Goal: Transaction & Acquisition: Subscribe to service/newsletter

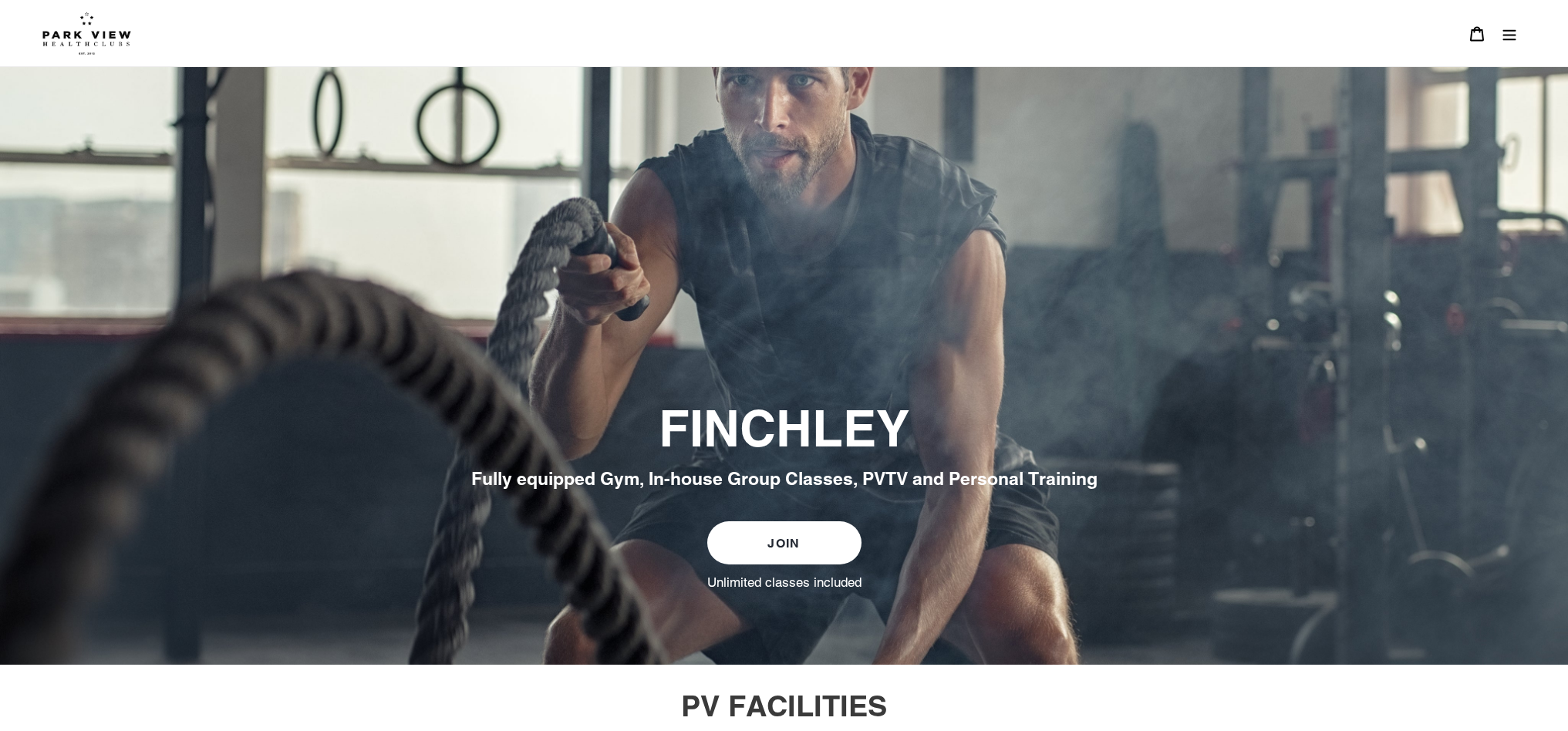
click at [826, 549] on link "JOIN" at bounding box center [784, 543] width 154 height 43
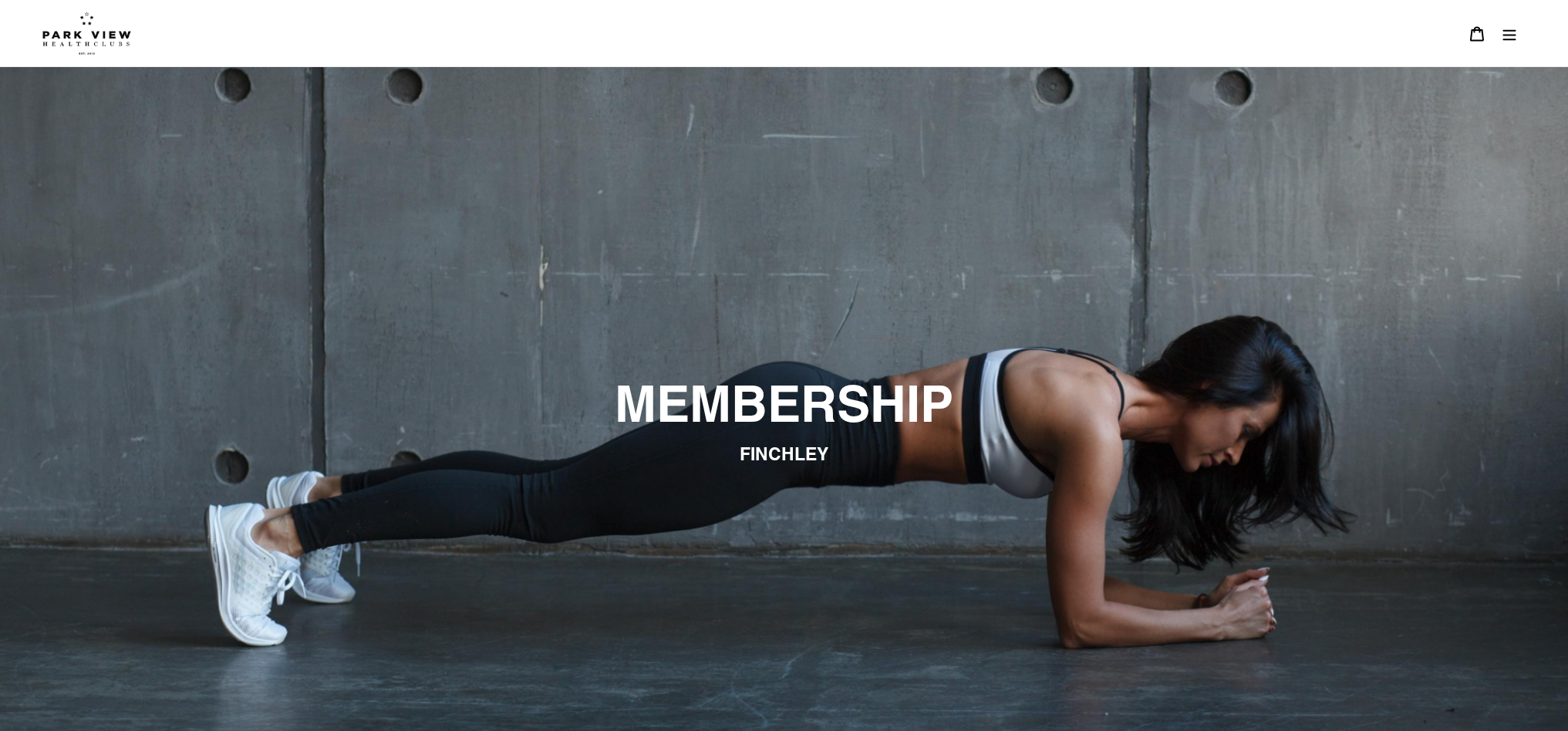
click at [87, 39] on img at bounding box center [87, 33] width 88 height 43
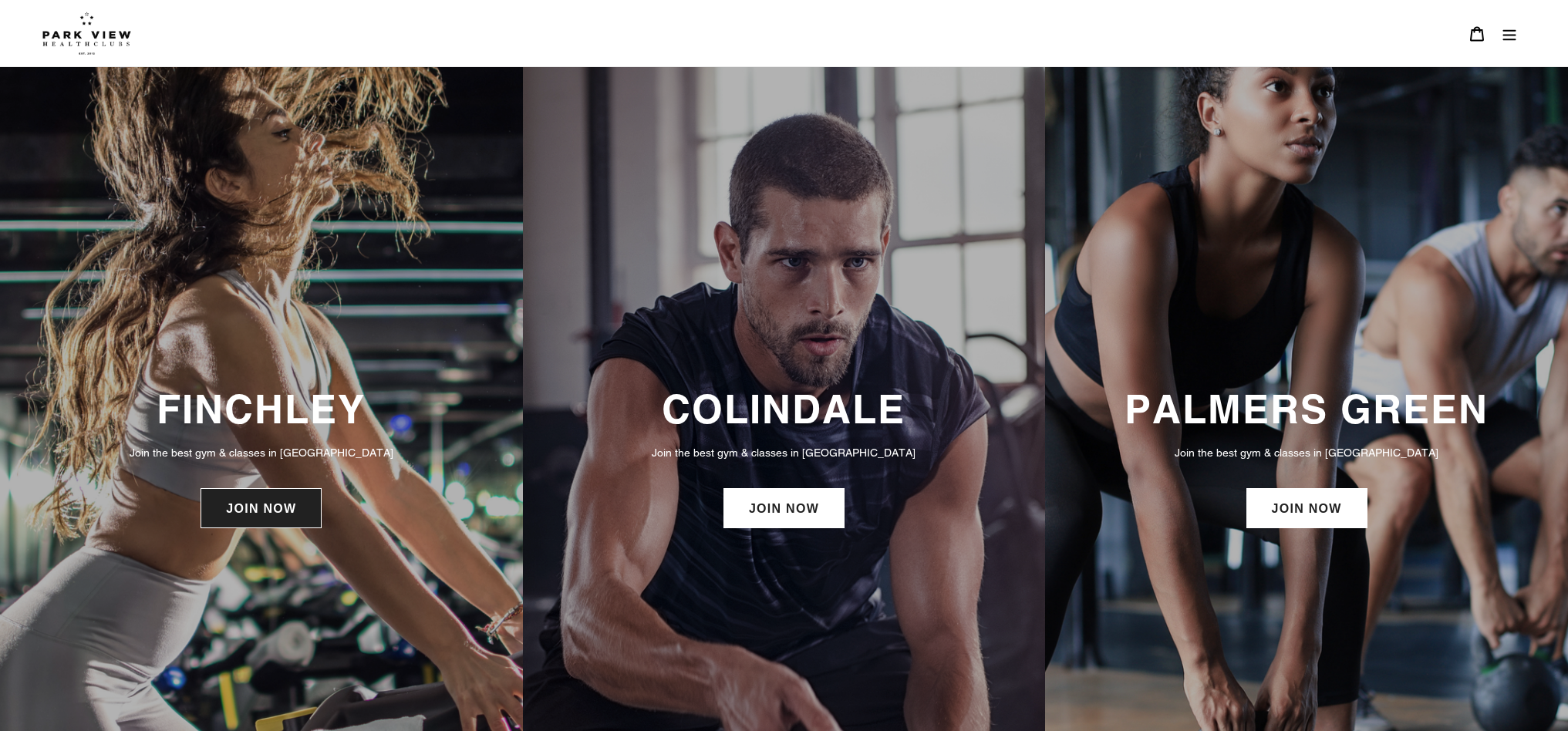
click at [251, 504] on link "JOIN NOW" at bounding box center [261, 508] width 121 height 40
click at [255, 516] on link "JOIN NOW" at bounding box center [261, 508] width 121 height 40
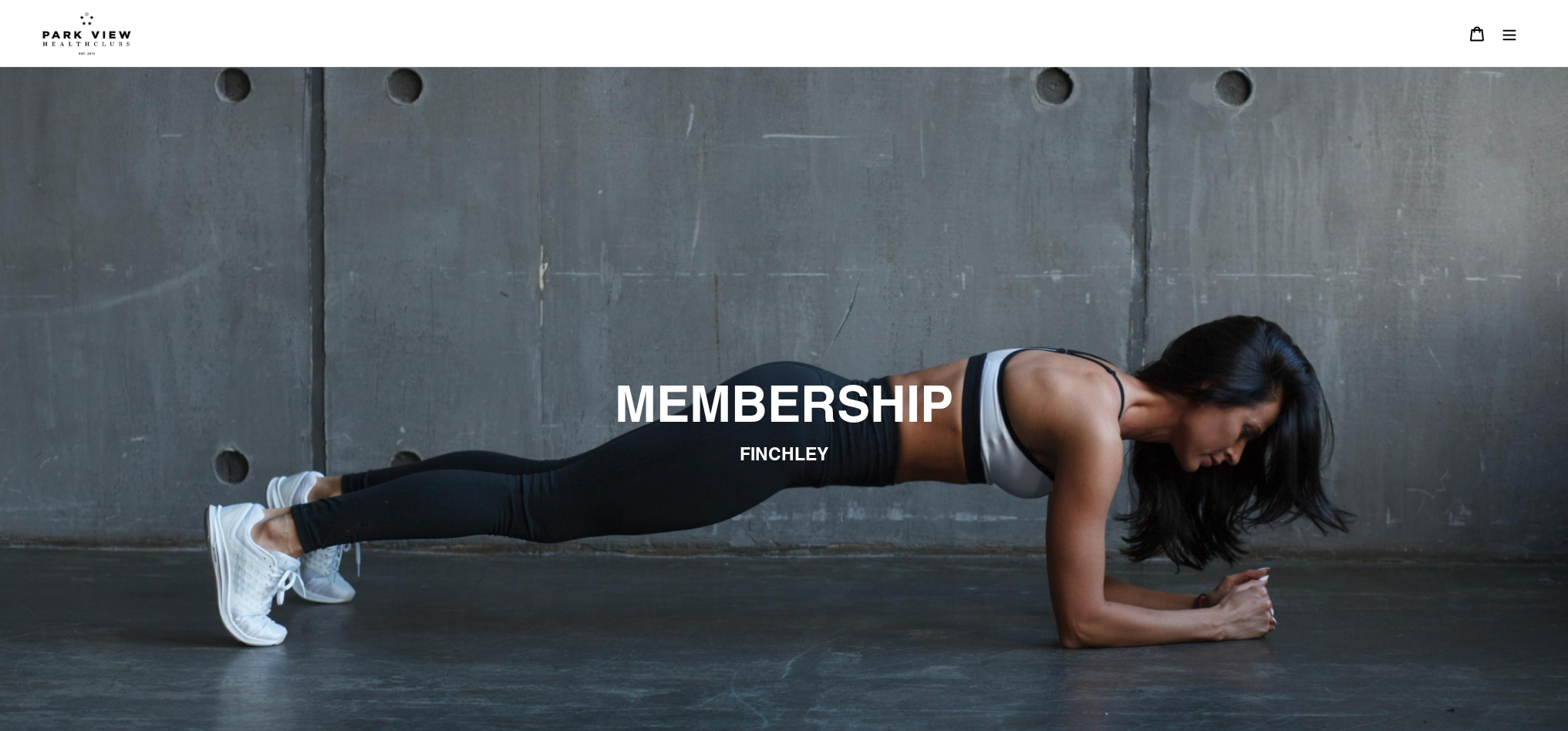
click at [746, 466] on div "MEMBERSHIP FINCHLEY" at bounding box center [784, 432] width 925 height 116
click at [751, 459] on span "FINCHLEY" at bounding box center [784, 452] width 88 height 21
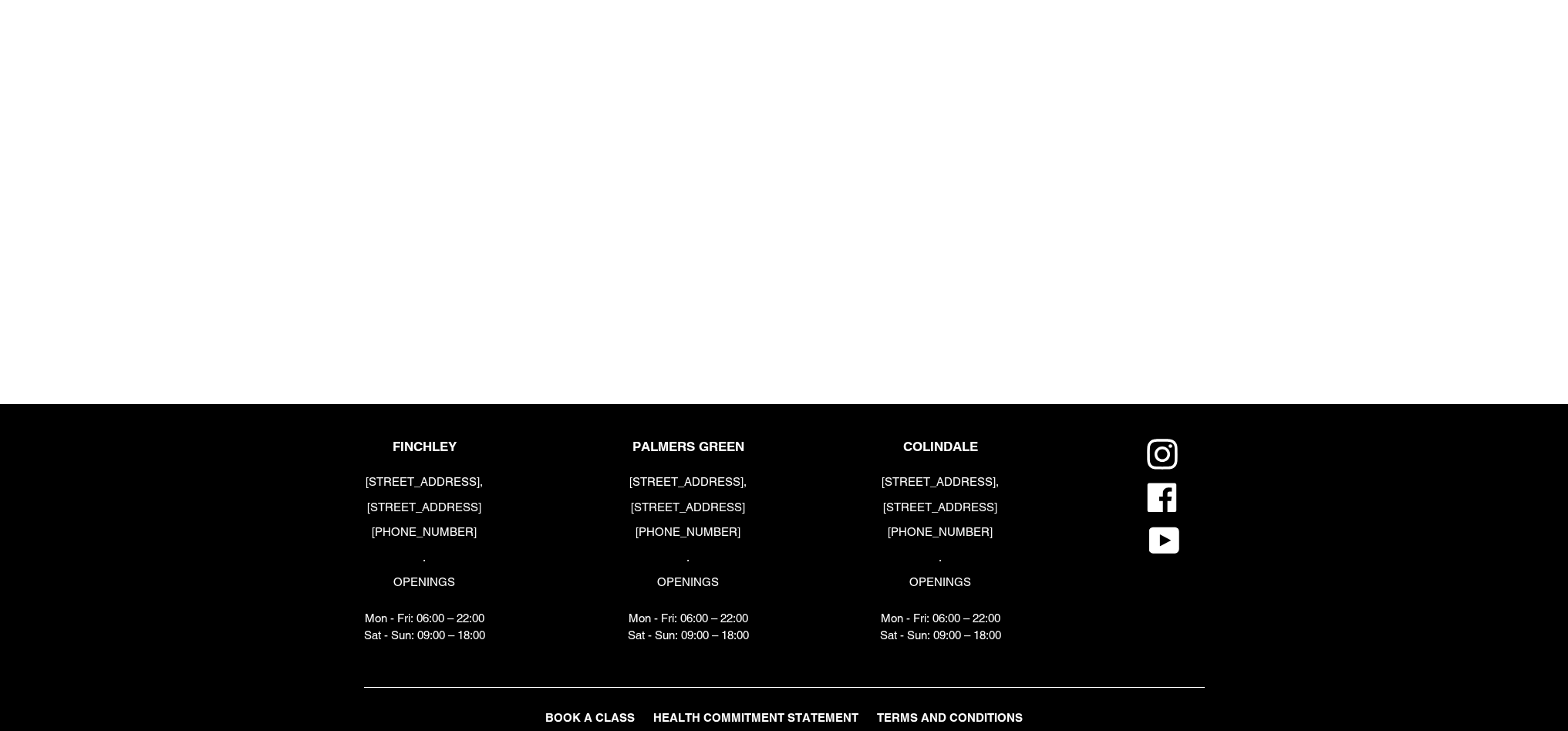
scroll to position [1736, 0]
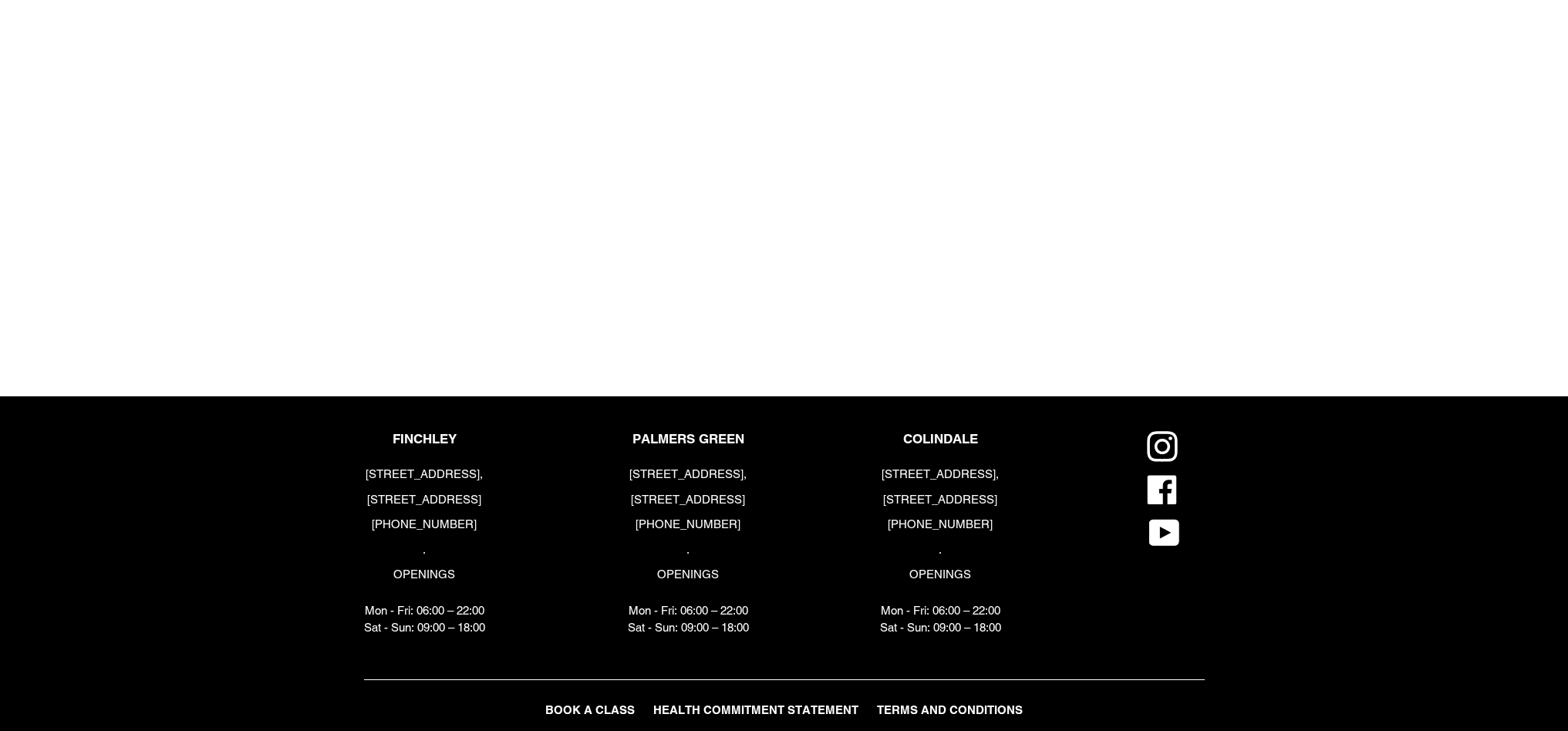
click at [889, 716] on span "TERMS AND CONDITIONS" at bounding box center [950, 709] width 146 height 13
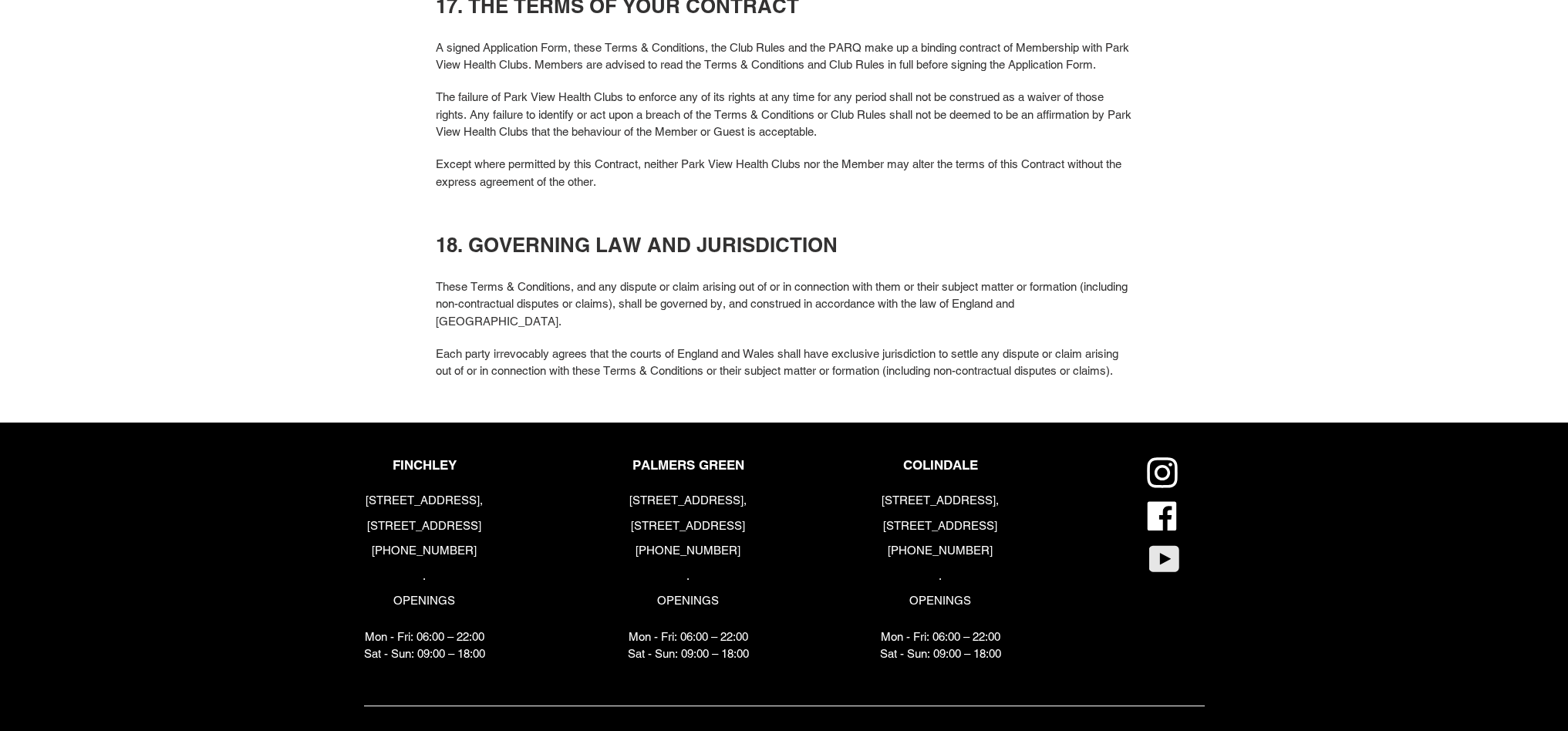
scroll to position [5396, 0]
